Goal: Navigation & Orientation: Find specific page/section

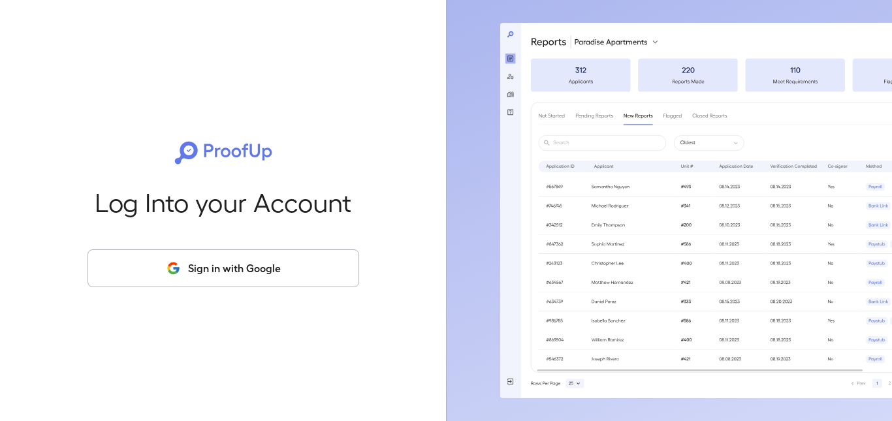
click at [149, 272] on button "Sign in with Google" at bounding box center [224, 268] width 272 height 38
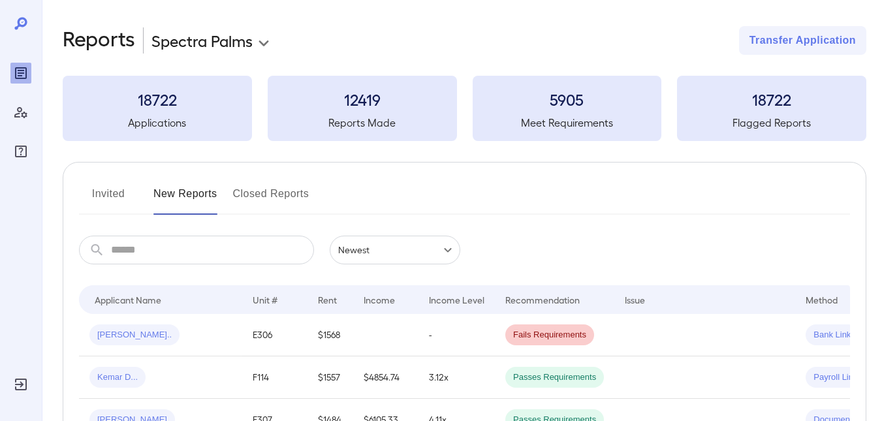
click at [104, 193] on button "Invited" at bounding box center [108, 198] width 59 height 31
